Goal: Find specific page/section: Find specific page/section

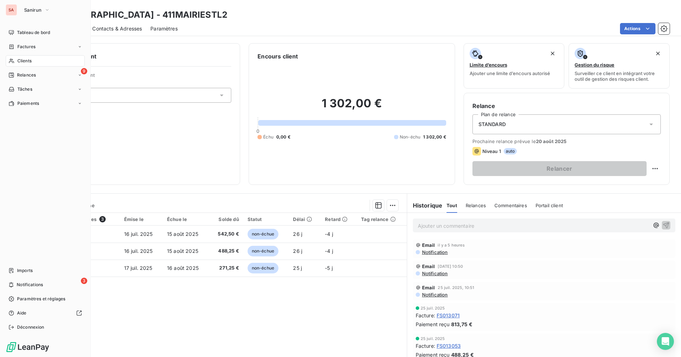
click at [17, 63] on div "Clients" at bounding box center [45, 60] width 79 height 11
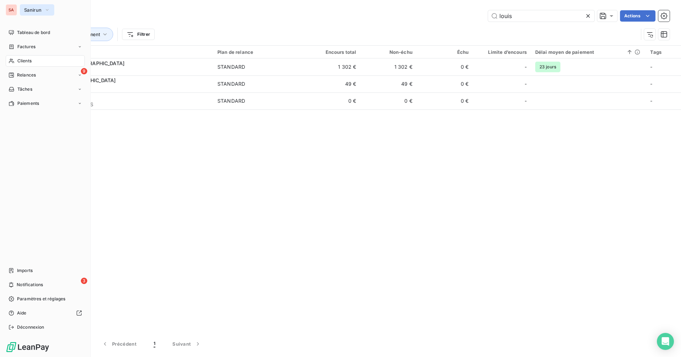
click at [44, 12] on icon "button" at bounding box center [47, 9] width 6 height 7
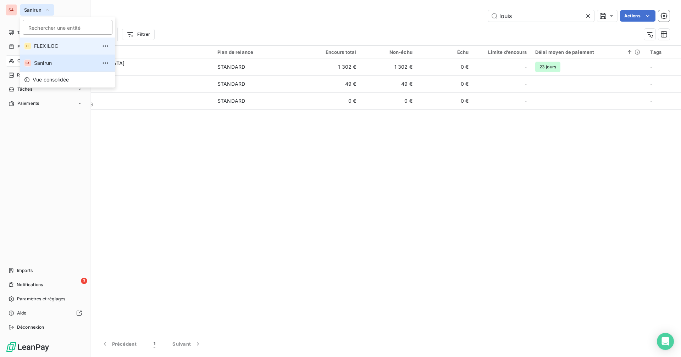
click at [51, 52] on li "FL FLEXILOC" at bounding box center [67, 46] width 95 height 17
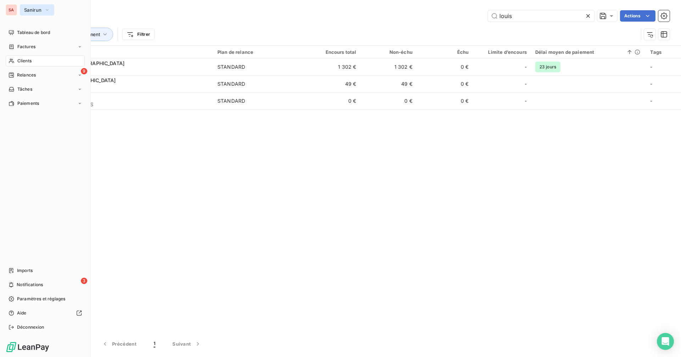
type input "J2S"
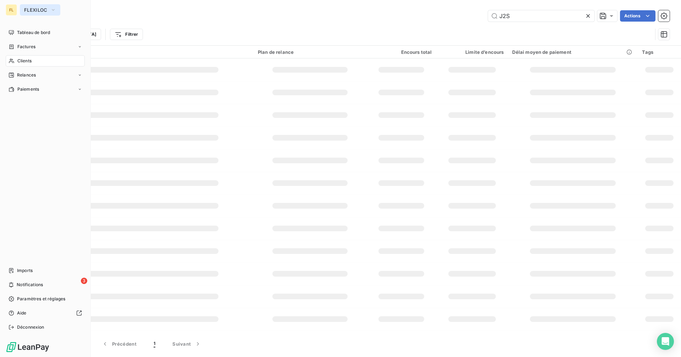
click at [41, 9] on span "FLEXILOC" at bounding box center [35, 10] width 23 height 6
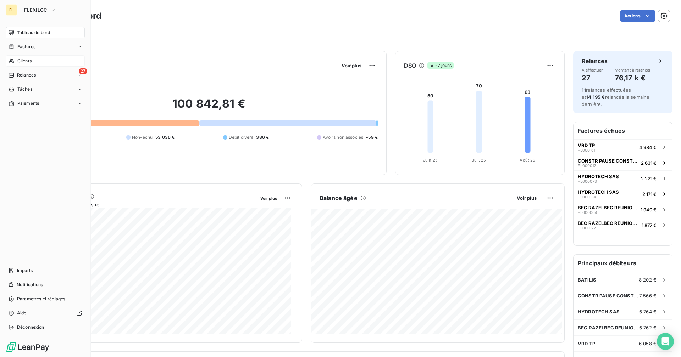
click at [18, 62] on span "Clients" at bounding box center [24, 61] width 14 height 6
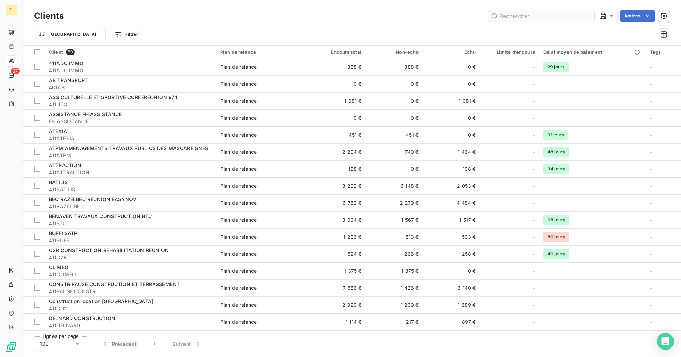
click at [508, 18] on input "text" at bounding box center [541, 15] width 106 height 11
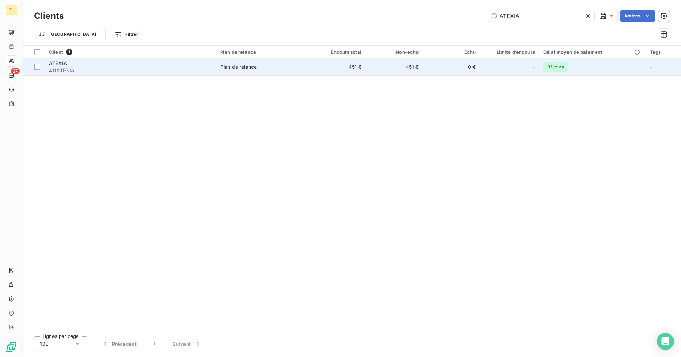
type input "ATEXIA"
click at [294, 69] on span "Plan de relance" at bounding box center [262, 66] width 84 height 7
